Goal: Information Seeking & Learning: Learn about a topic

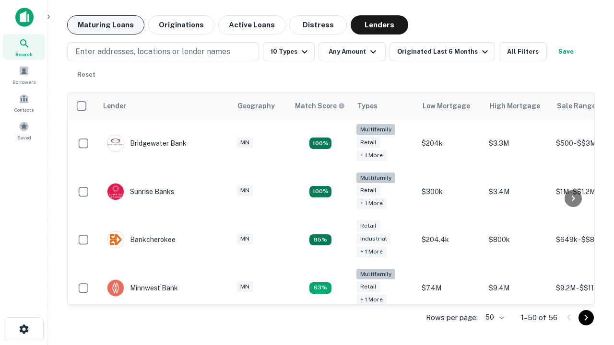
click at [106, 25] on button "Maturing Loans" at bounding box center [105, 24] width 77 height 19
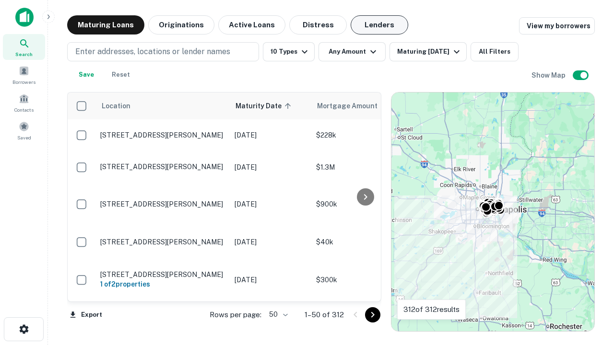
click at [380, 25] on button "Lenders" at bounding box center [380, 24] width 58 height 19
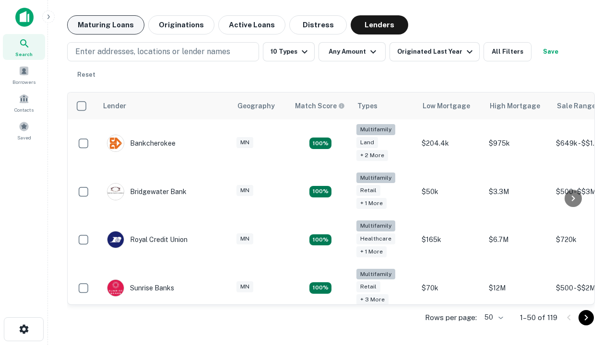
click at [106, 25] on button "Maturing Loans" at bounding box center [105, 24] width 77 height 19
